Goal: Task Accomplishment & Management: Manage account settings

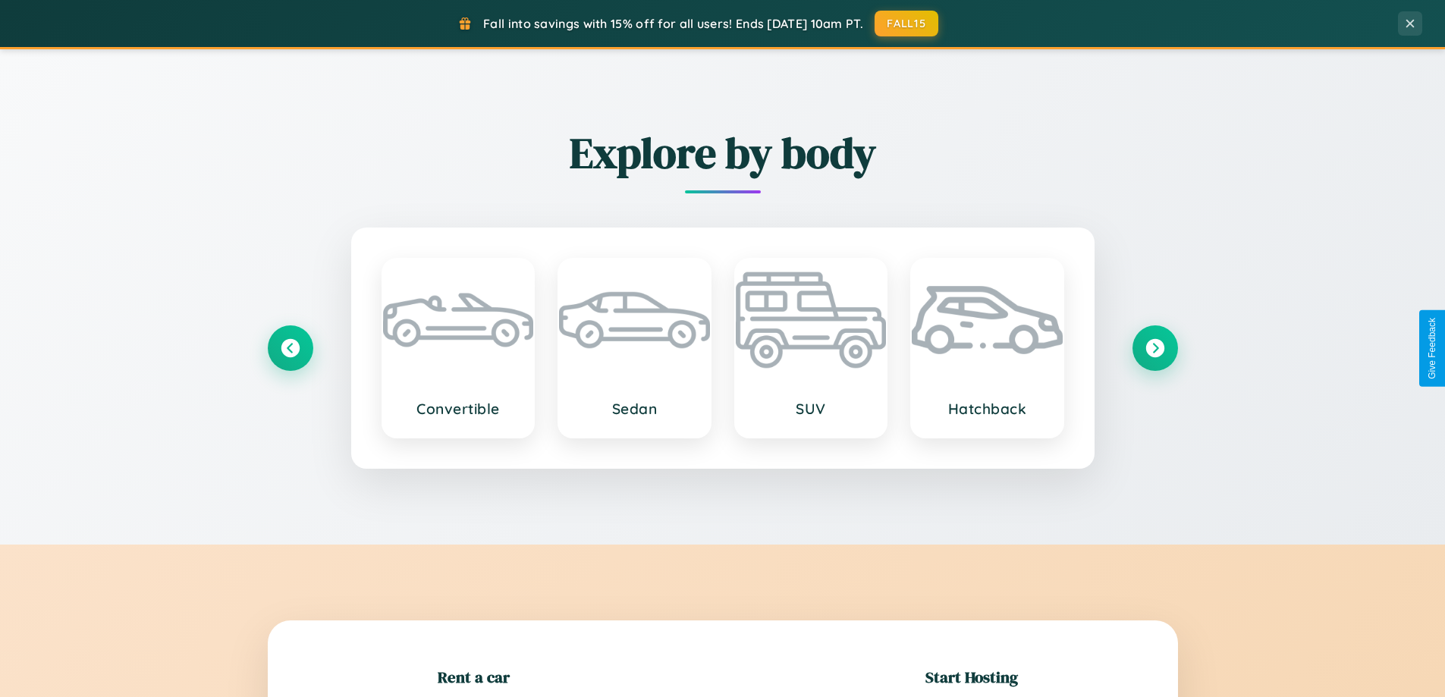
scroll to position [328, 0]
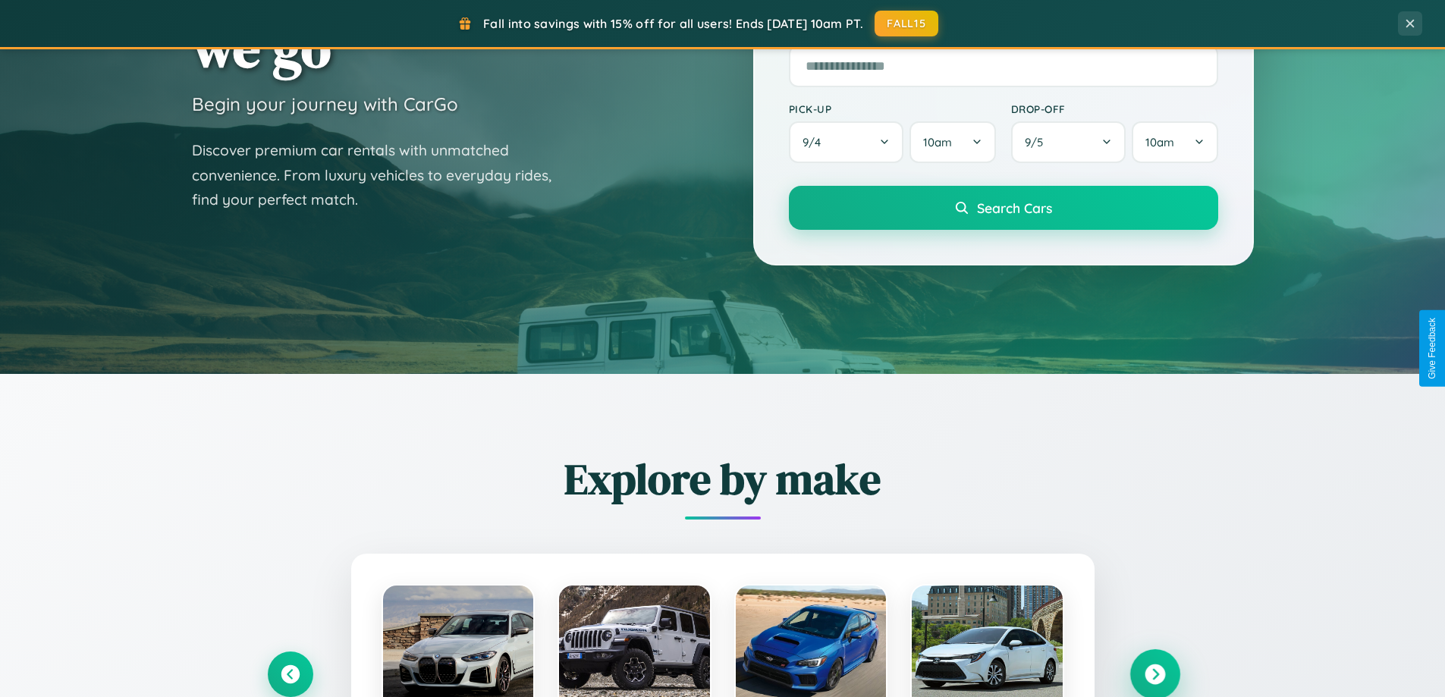
click at [1155, 675] on icon at bounding box center [1155, 675] width 20 height 20
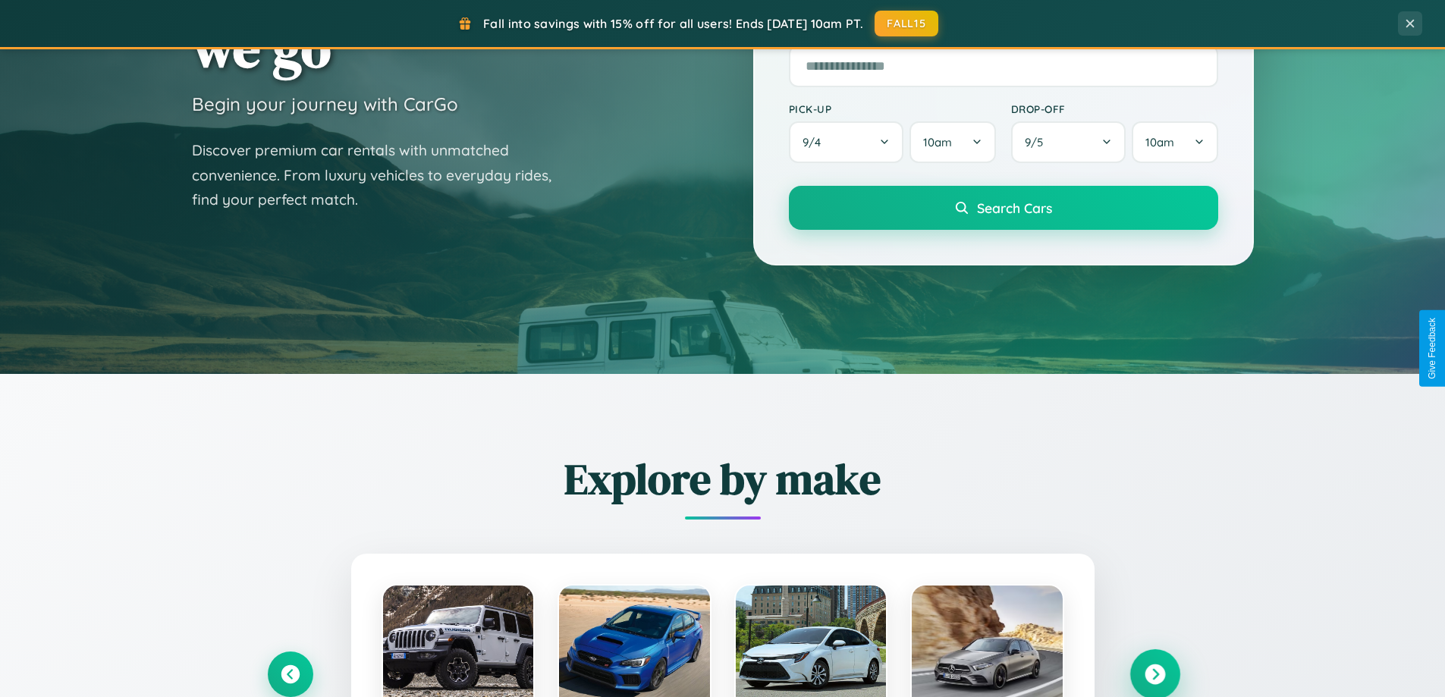
click at [1155, 673] on icon at bounding box center [1155, 675] width 20 height 20
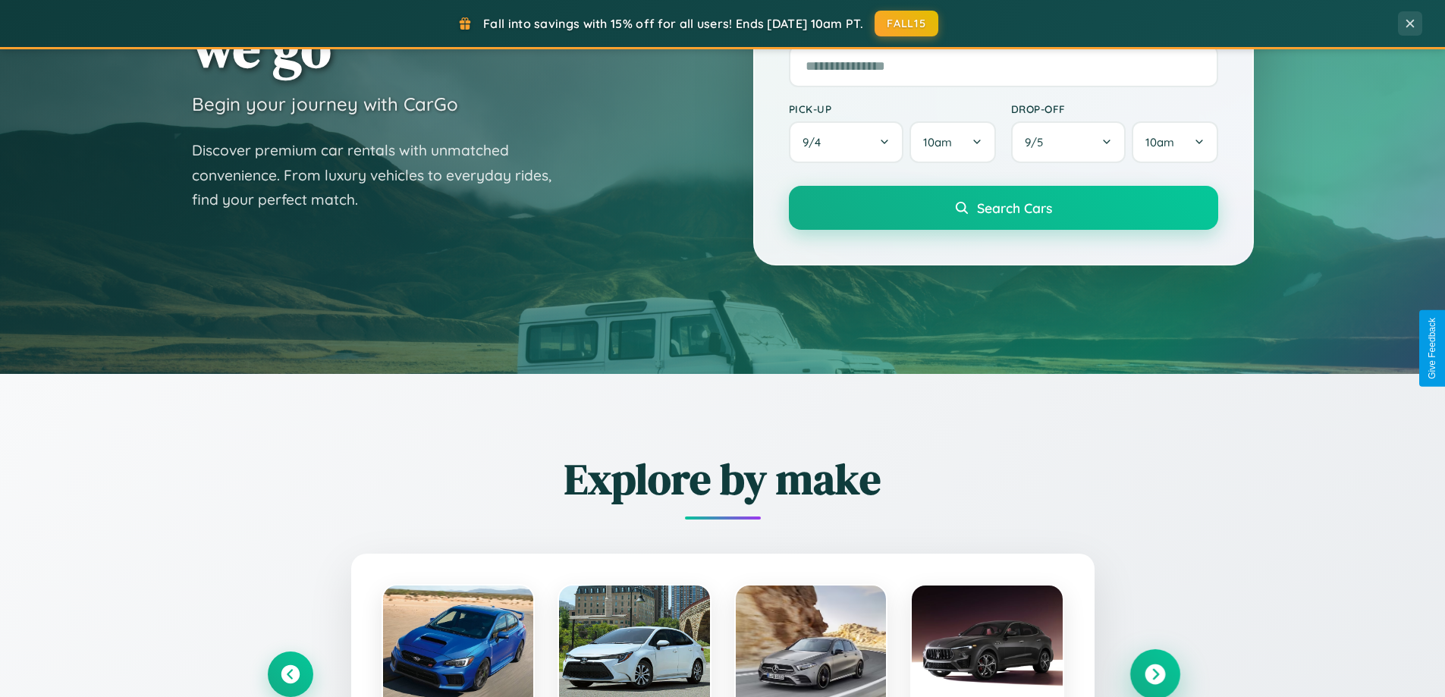
click at [1155, 673] on icon at bounding box center [1155, 675] width 20 height 20
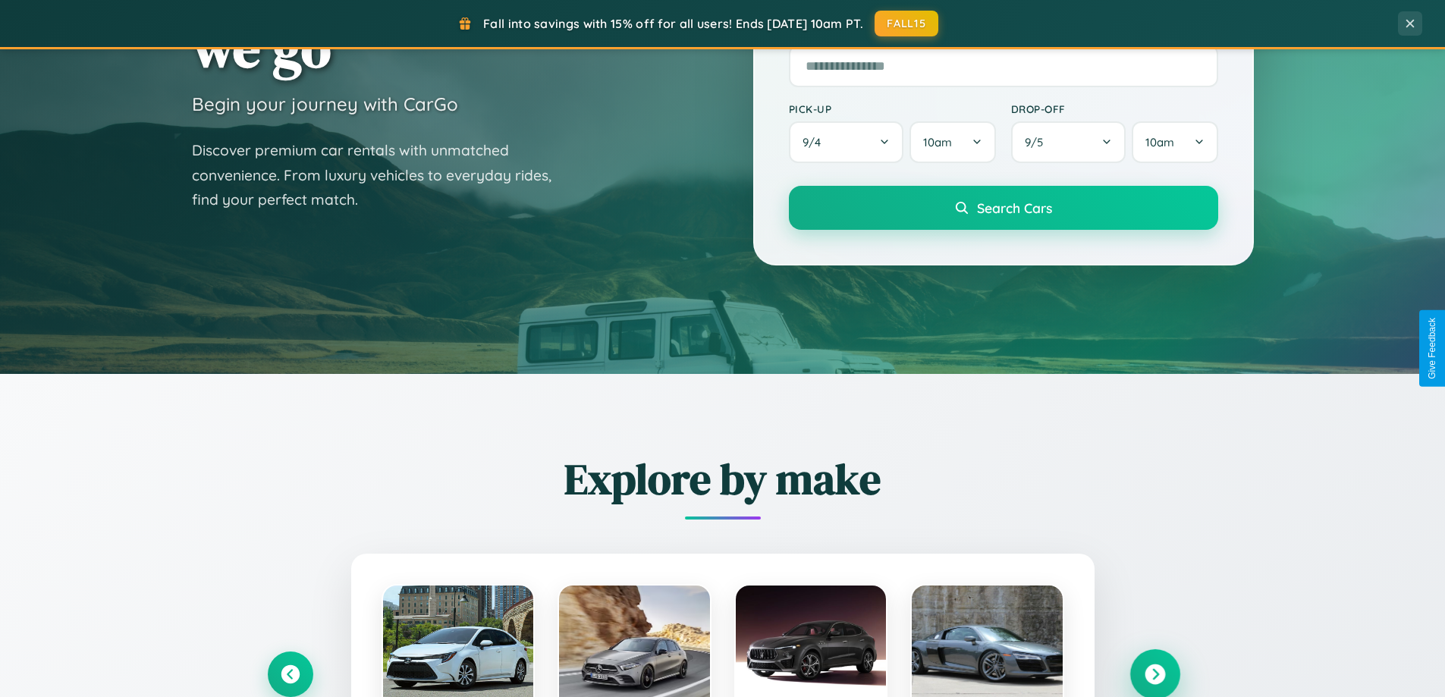
click at [1155, 673] on icon at bounding box center [1155, 675] width 20 height 20
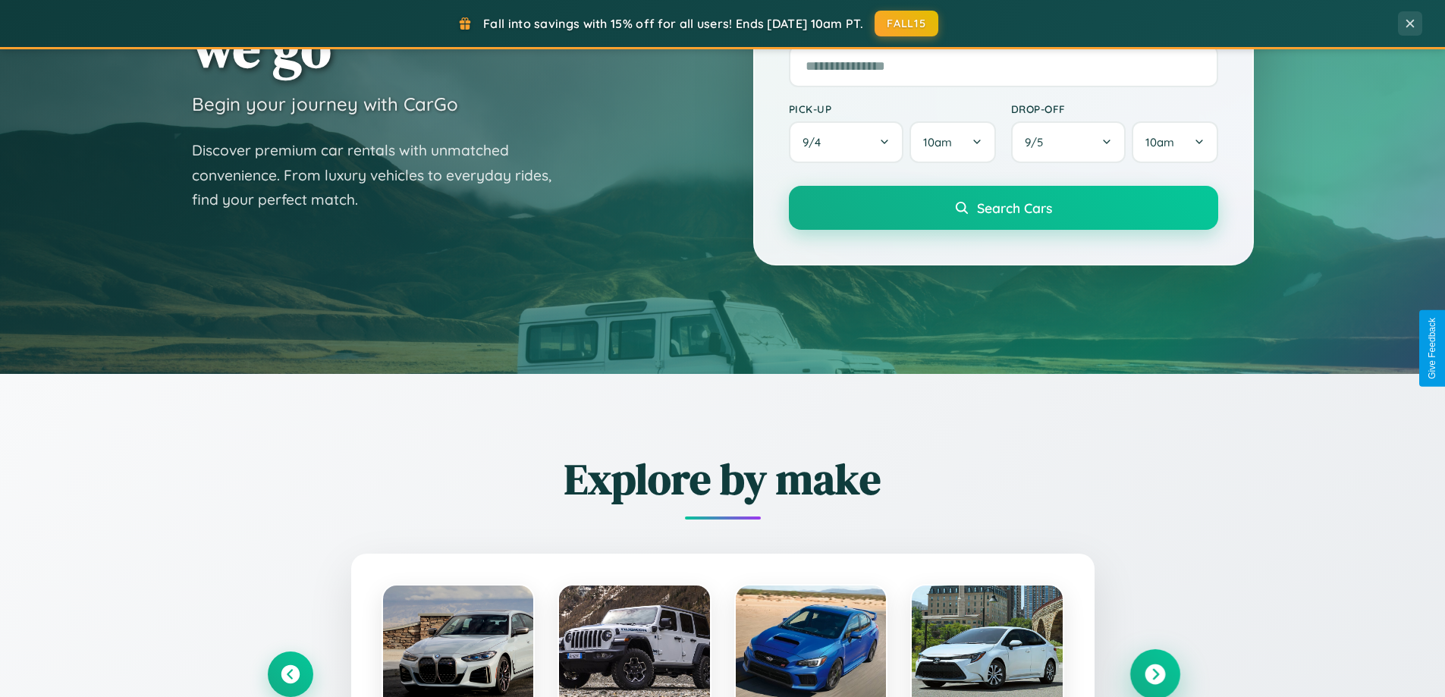
scroll to position [0, 0]
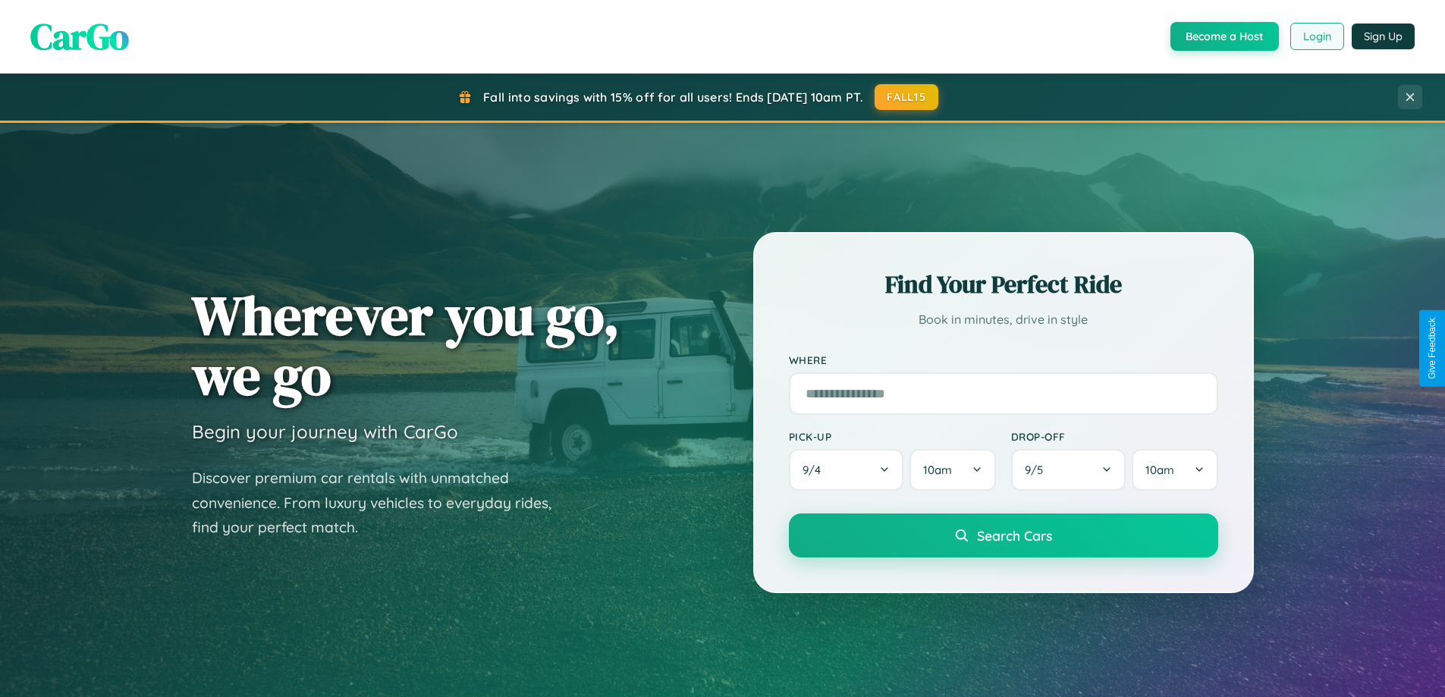
click at [1316, 36] on button "Login" at bounding box center [1318, 36] width 54 height 27
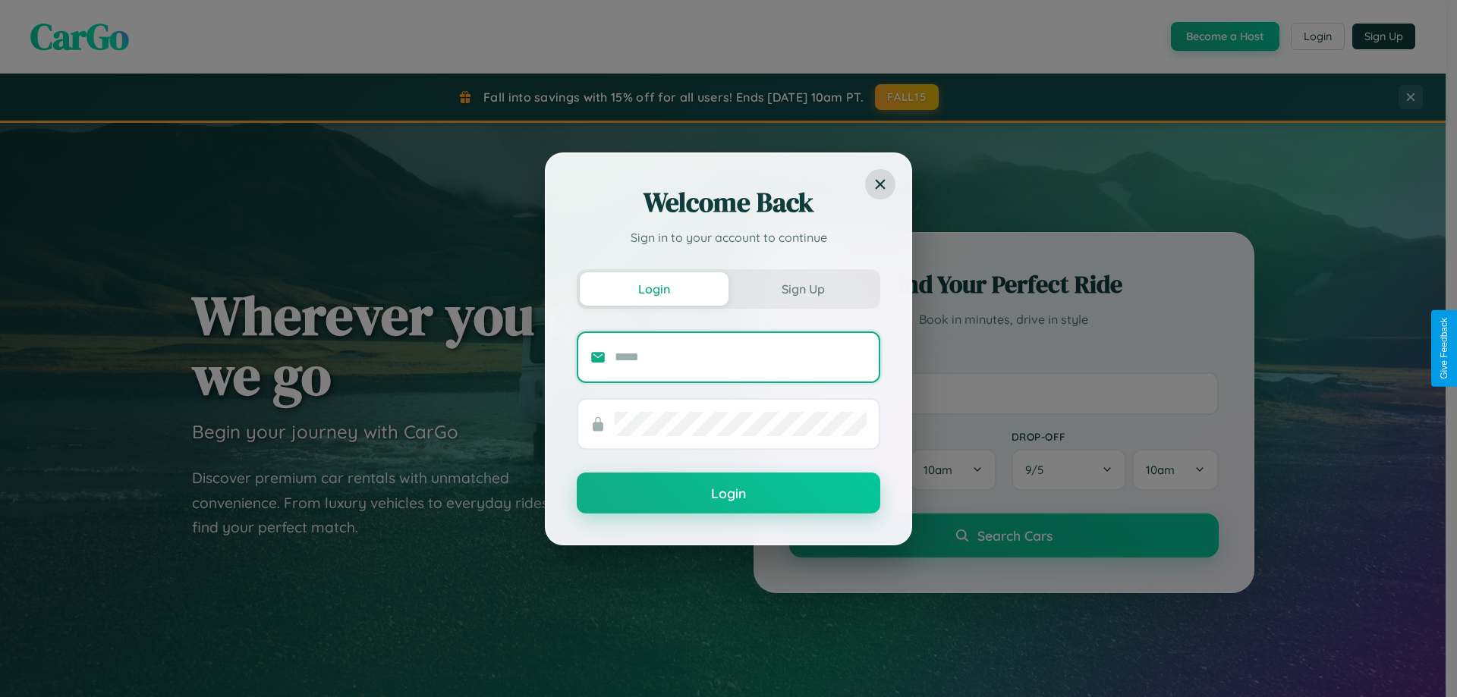
click at [741, 357] on input "text" at bounding box center [741, 357] width 252 height 24
type input "**********"
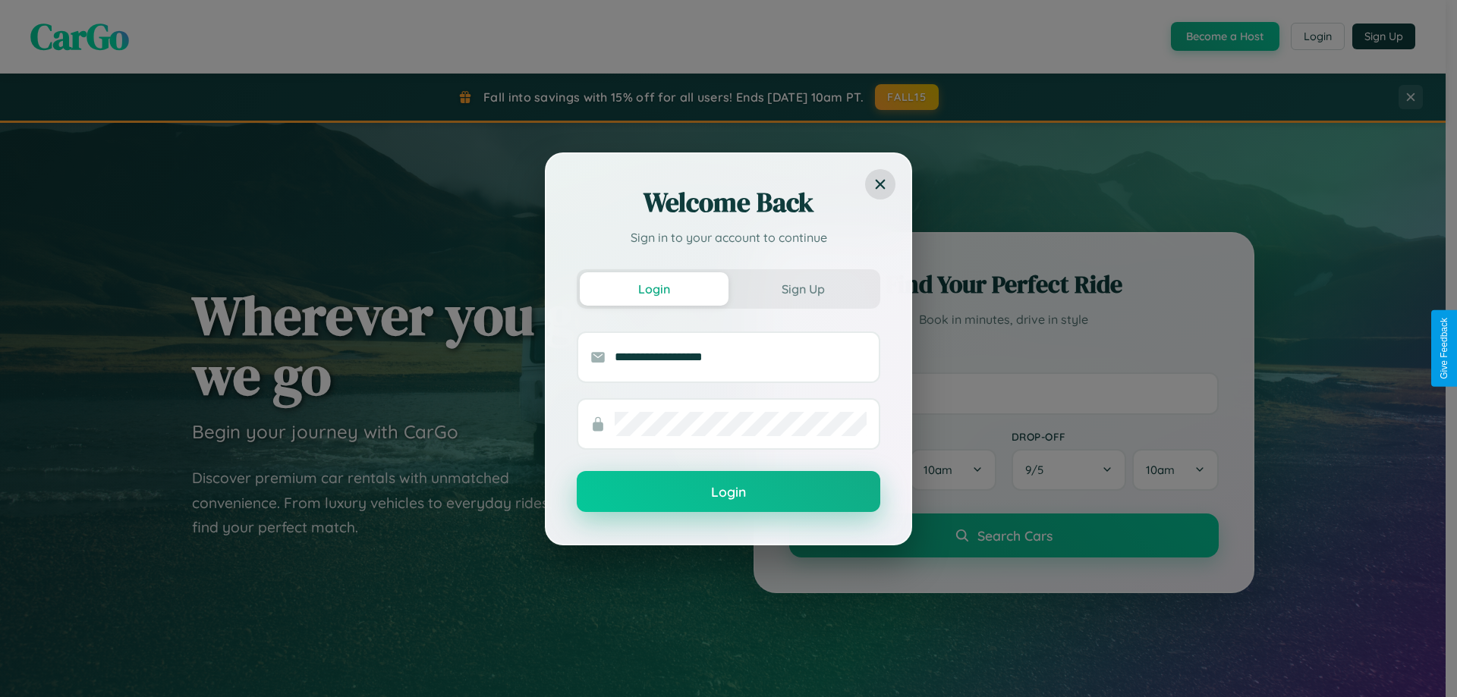
click at [728, 492] on button "Login" at bounding box center [728, 491] width 303 height 41
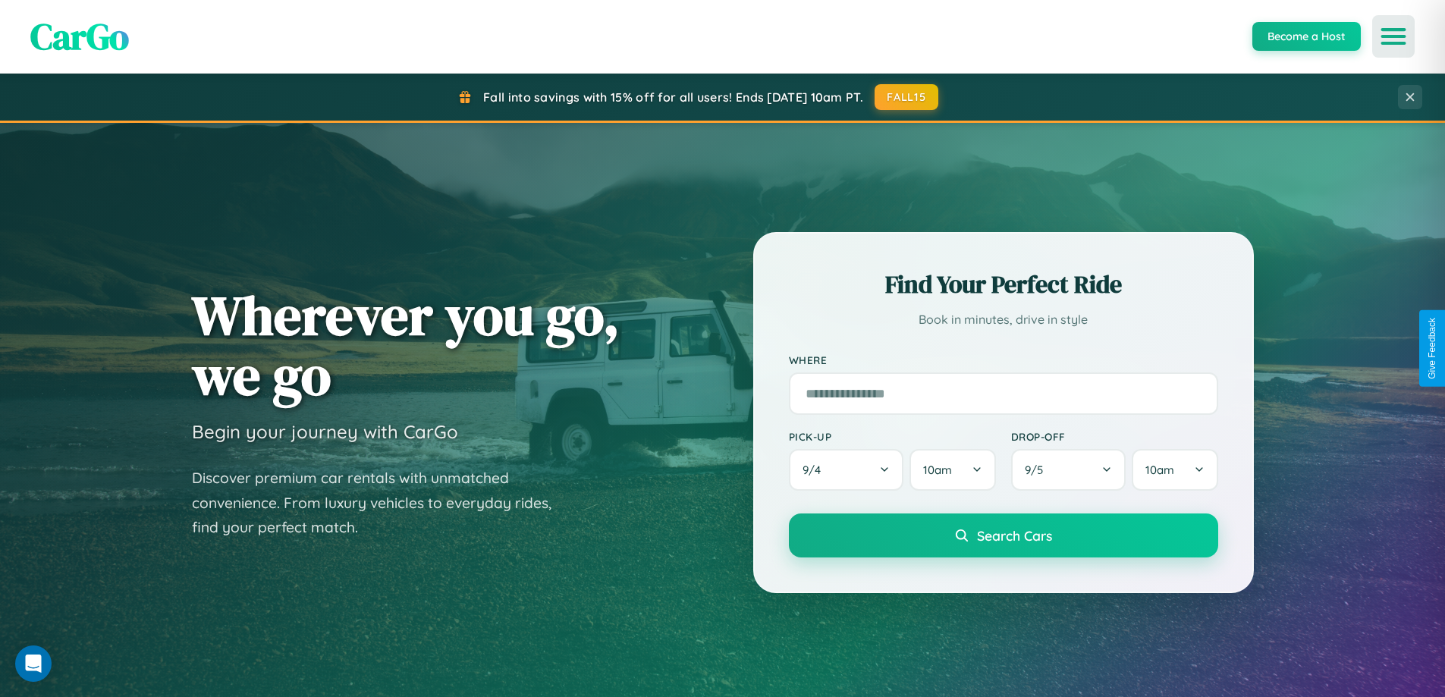
click at [1394, 36] on icon "Open menu" at bounding box center [1394, 37] width 22 height 14
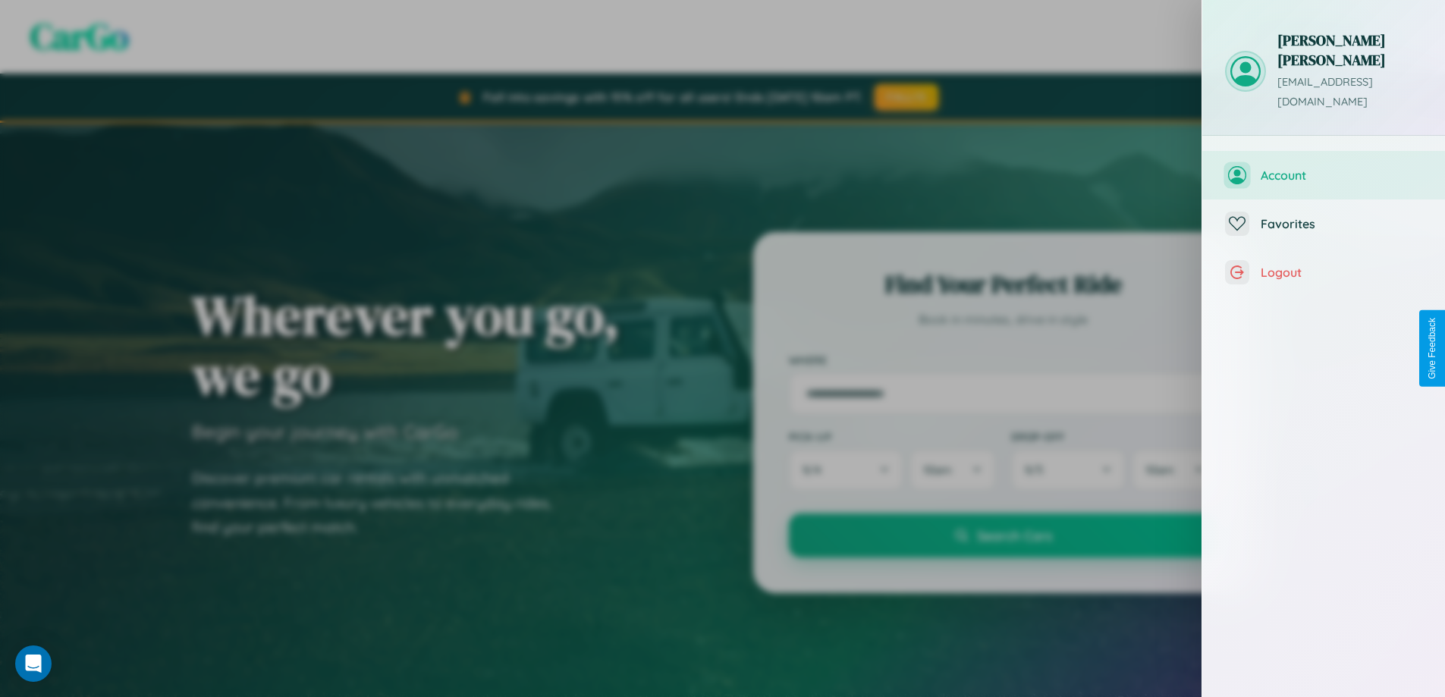
click at [1324, 168] on span "Account" at bounding box center [1342, 175] width 162 height 15
